Goal: Task Accomplishment & Management: Complete application form

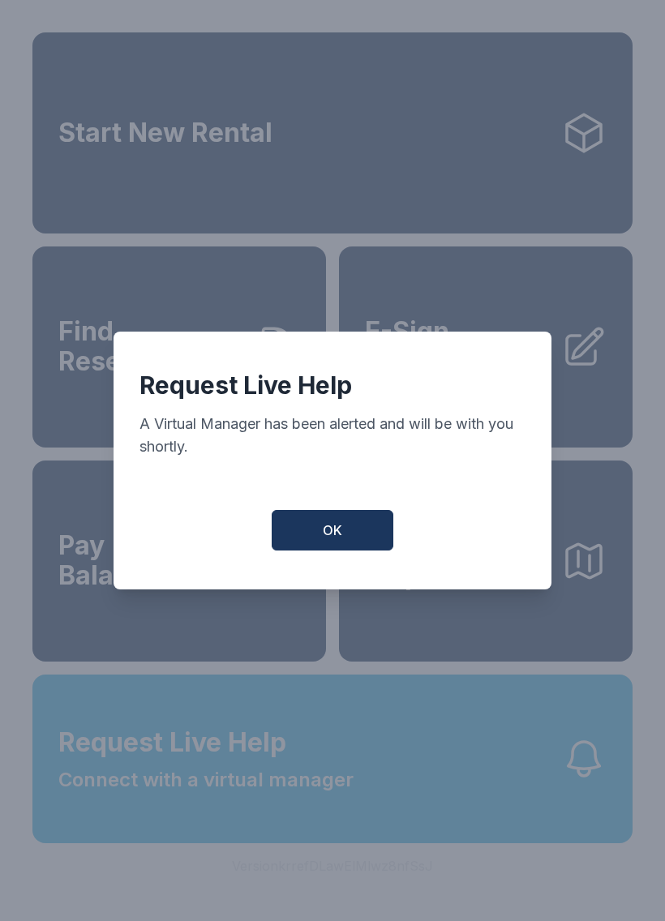
click at [337, 537] on span "OK" at bounding box center [332, 530] width 19 height 19
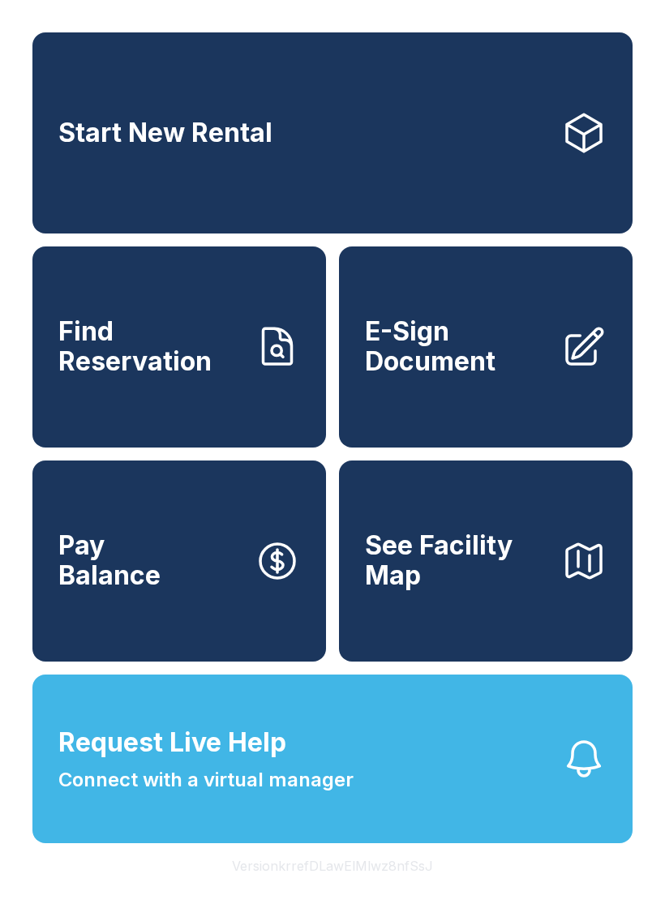
click at [497, 373] on span "E-Sign Document" at bounding box center [456, 346] width 183 height 59
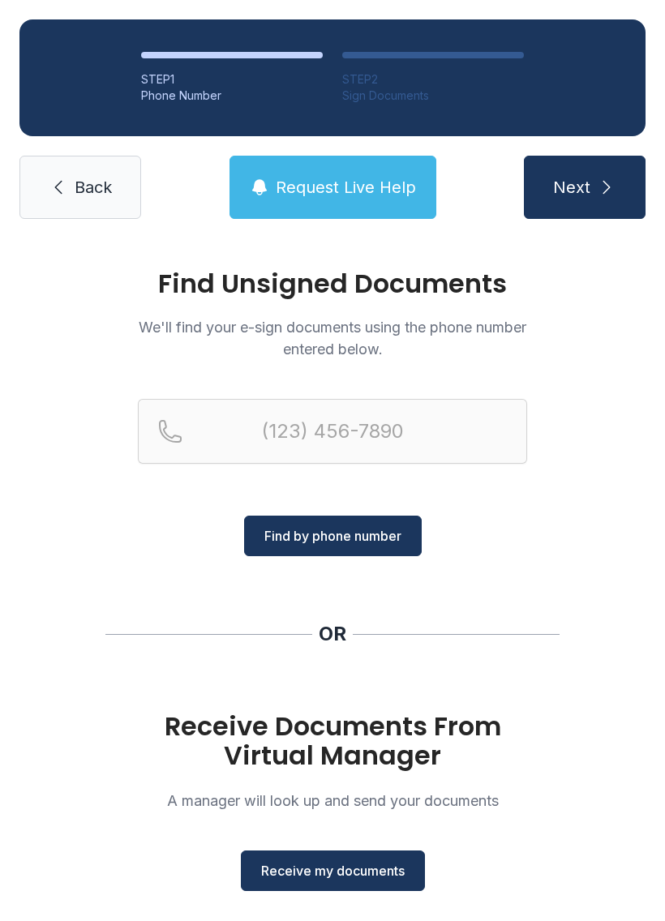
click at [324, 887] on button "Receive my documents" at bounding box center [333, 871] width 184 height 41
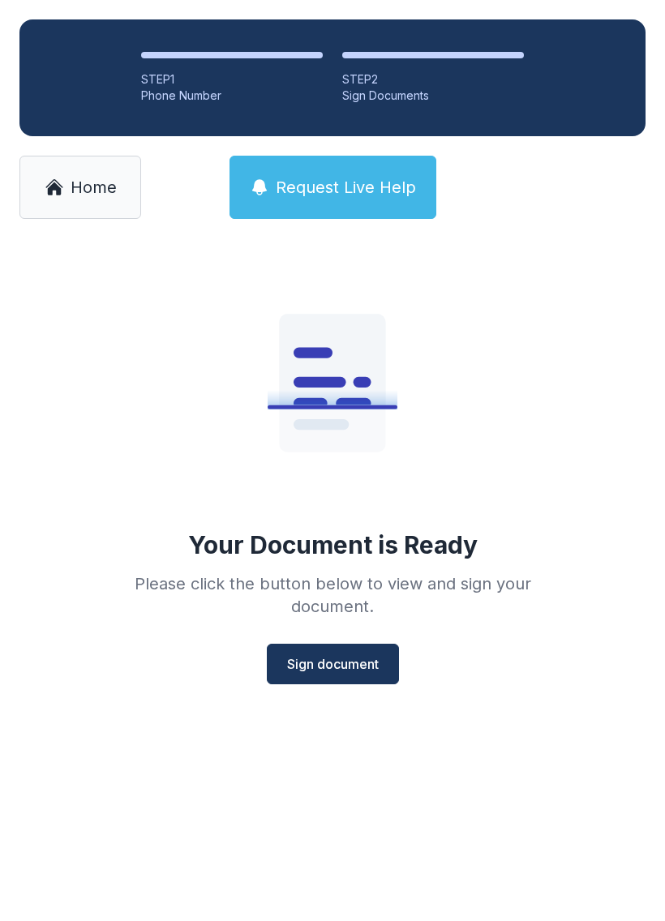
click at [337, 667] on span "Sign document" at bounding box center [333, 663] width 92 height 19
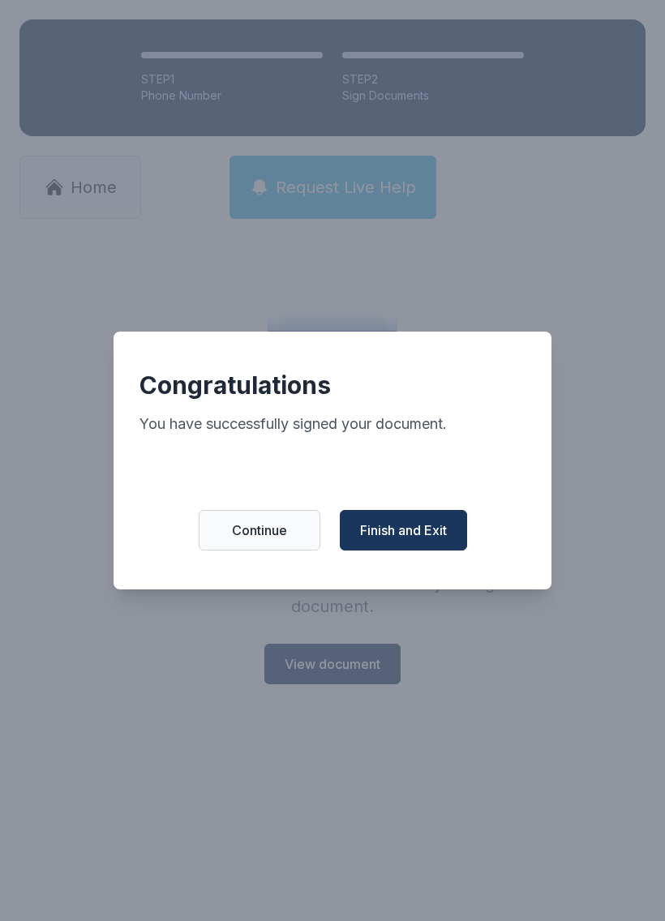
click at [271, 538] on span "Continue" at bounding box center [259, 530] width 55 height 19
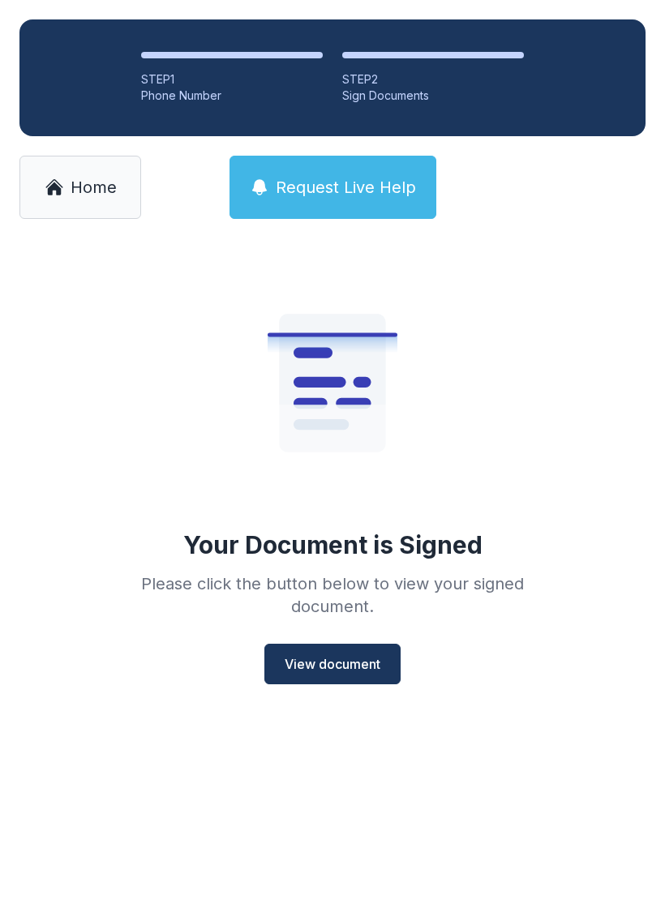
click at [332, 654] on span "View document" at bounding box center [333, 663] width 96 height 19
click at [92, 182] on span "Home" at bounding box center [94, 187] width 46 height 23
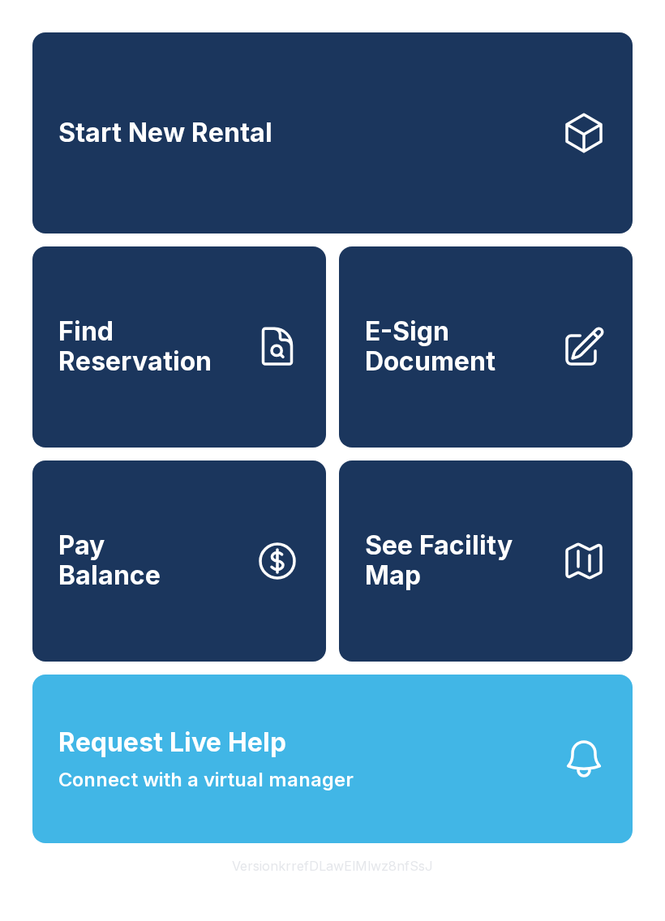
click at [469, 362] on span "E-Sign Document" at bounding box center [456, 346] width 183 height 59
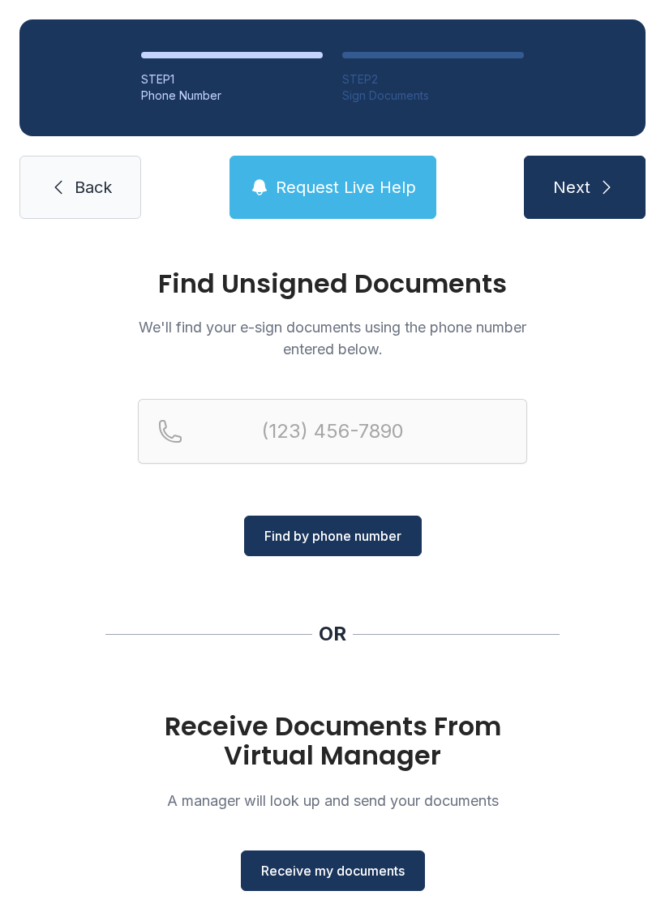
click at [341, 884] on button "Receive my documents" at bounding box center [333, 871] width 184 height 41
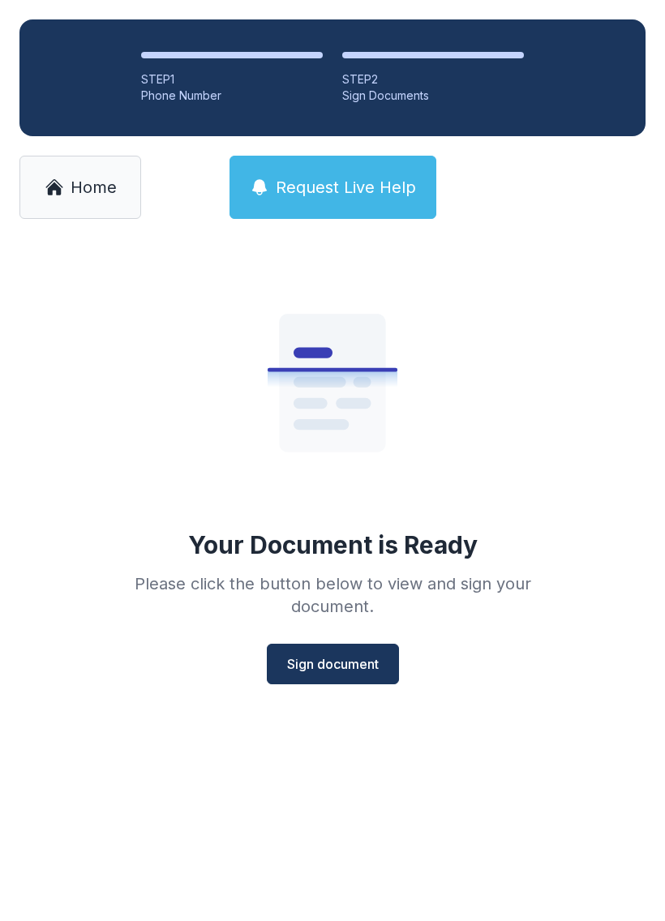
click at [337, 682] on button "Sign document" at bounding box center [333, 664] width 132 height 41
